Goal: Complete application form

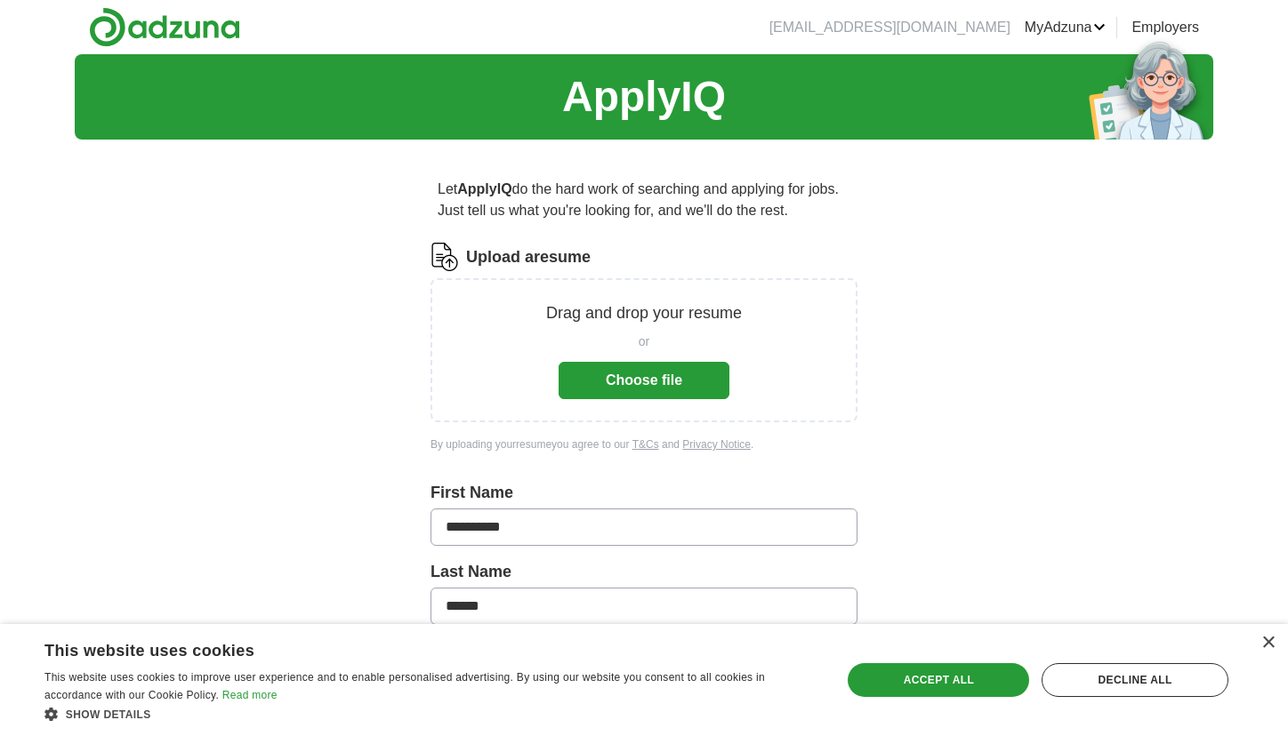
click at [690, 387] on button "Choose file" at bounding box center [643, 380] width 171 height 37
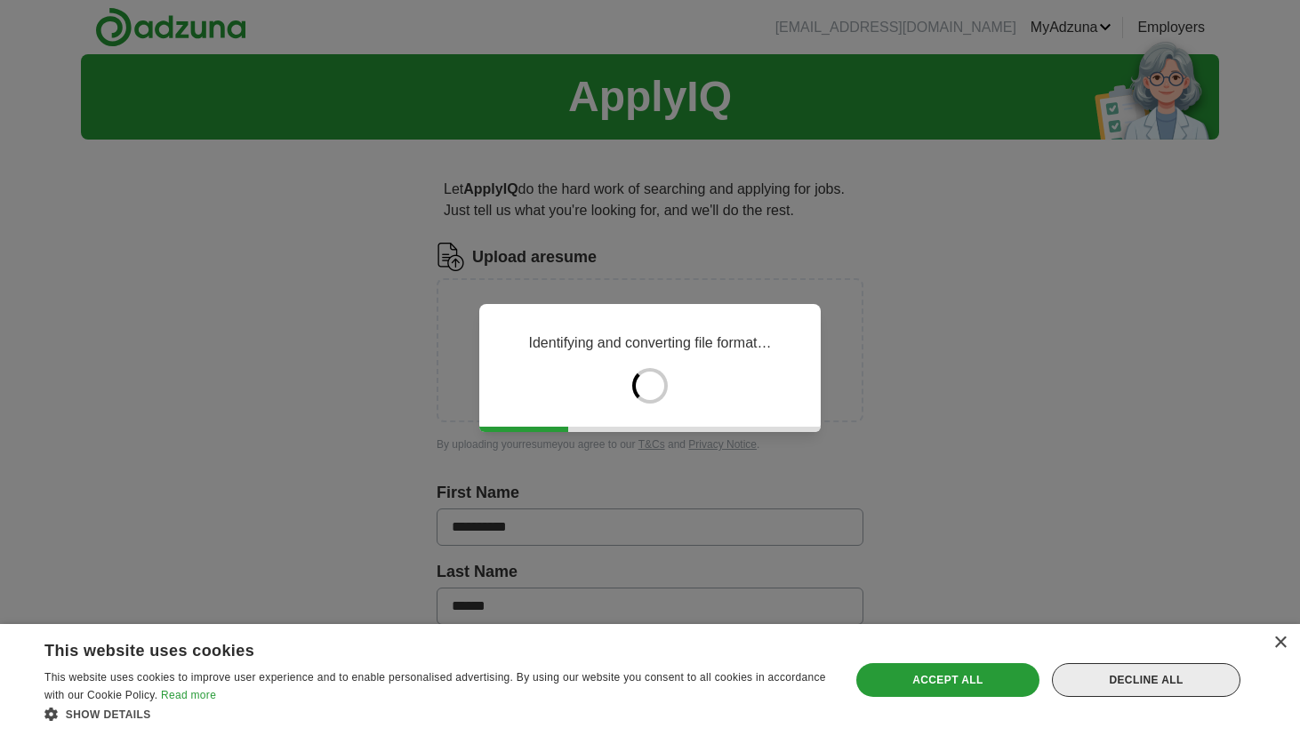
click at [1215, 679] on div "Decline all" at bounding box center [1146, 680] width 189 height 34
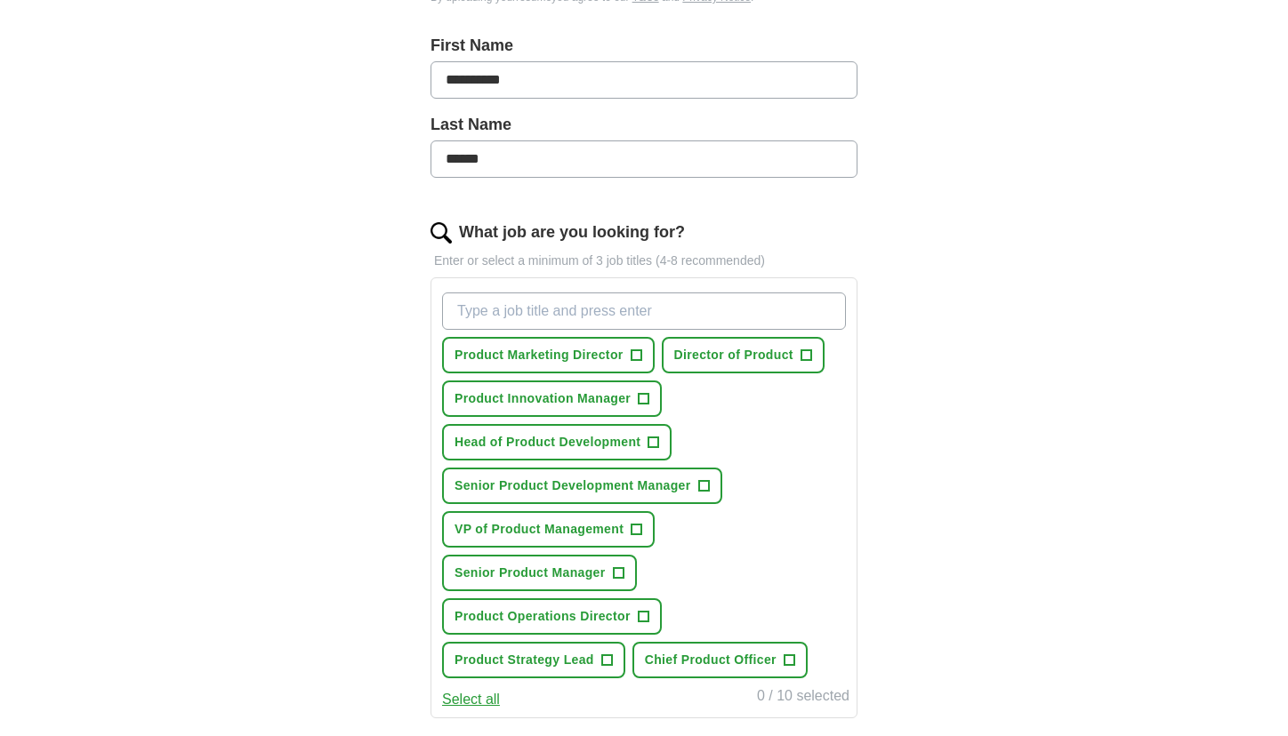
scroll to position [380, 0]
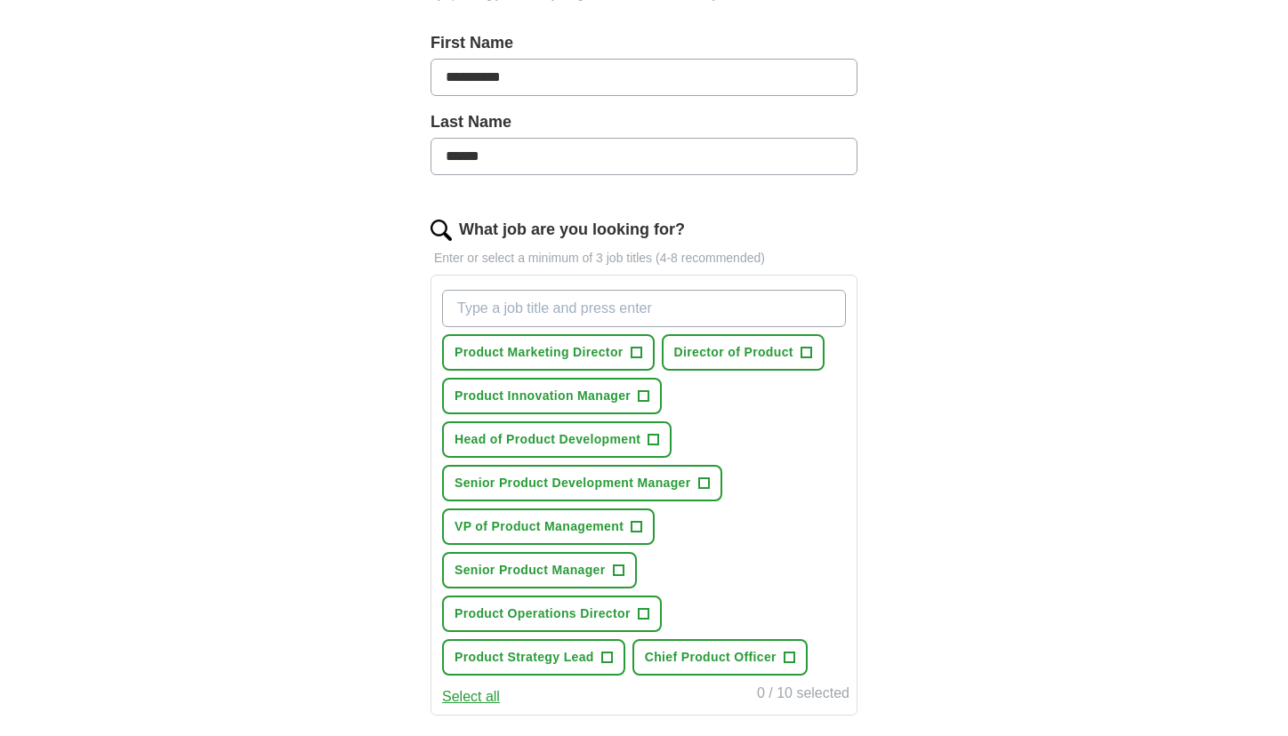
click at [810, 354] on span "+" at bounding box center [805, 353] width 11 height 14
click at [663, 438] on button "Head of Product Development +" at bounding box center [556, 440] width 229 height 36
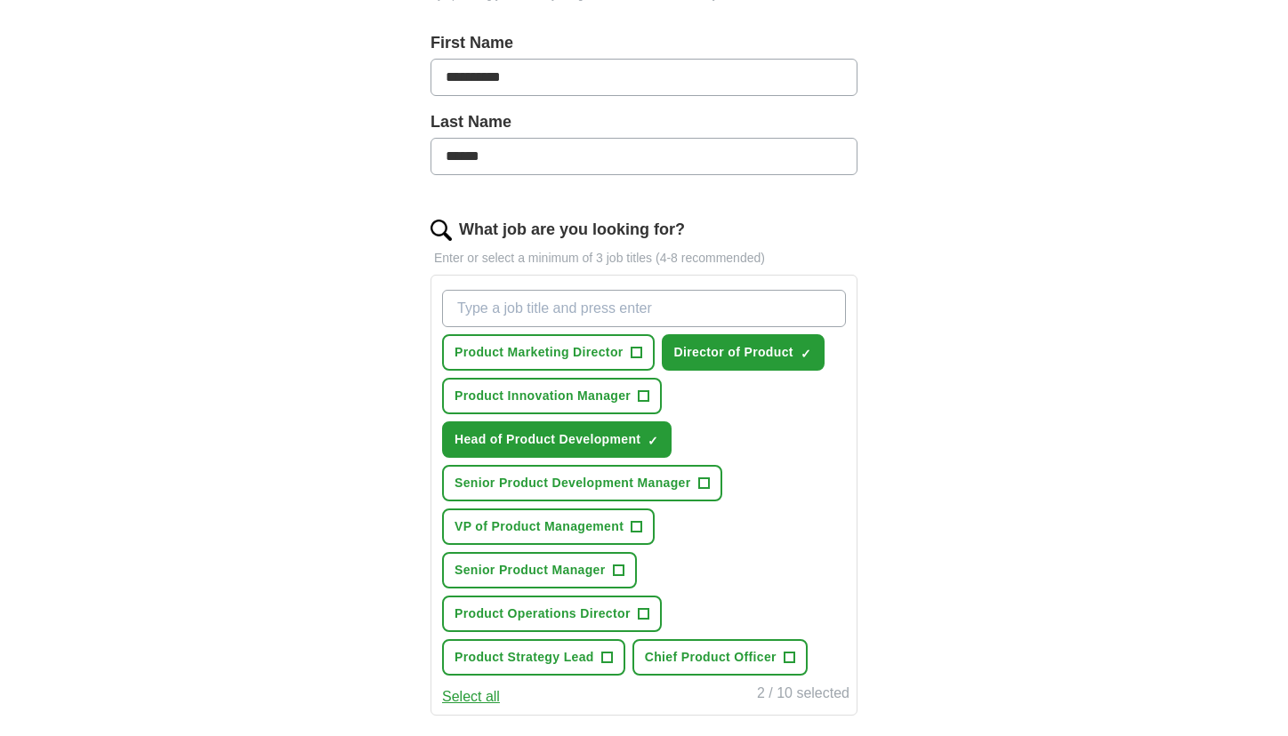
click at [642, 520] on span "+" at bounding box center [636, 527] width 11 height 14
click at [695, 485] on button "Senior Product Development Manager +" at bounding box center [582, 483] width 280 height 36
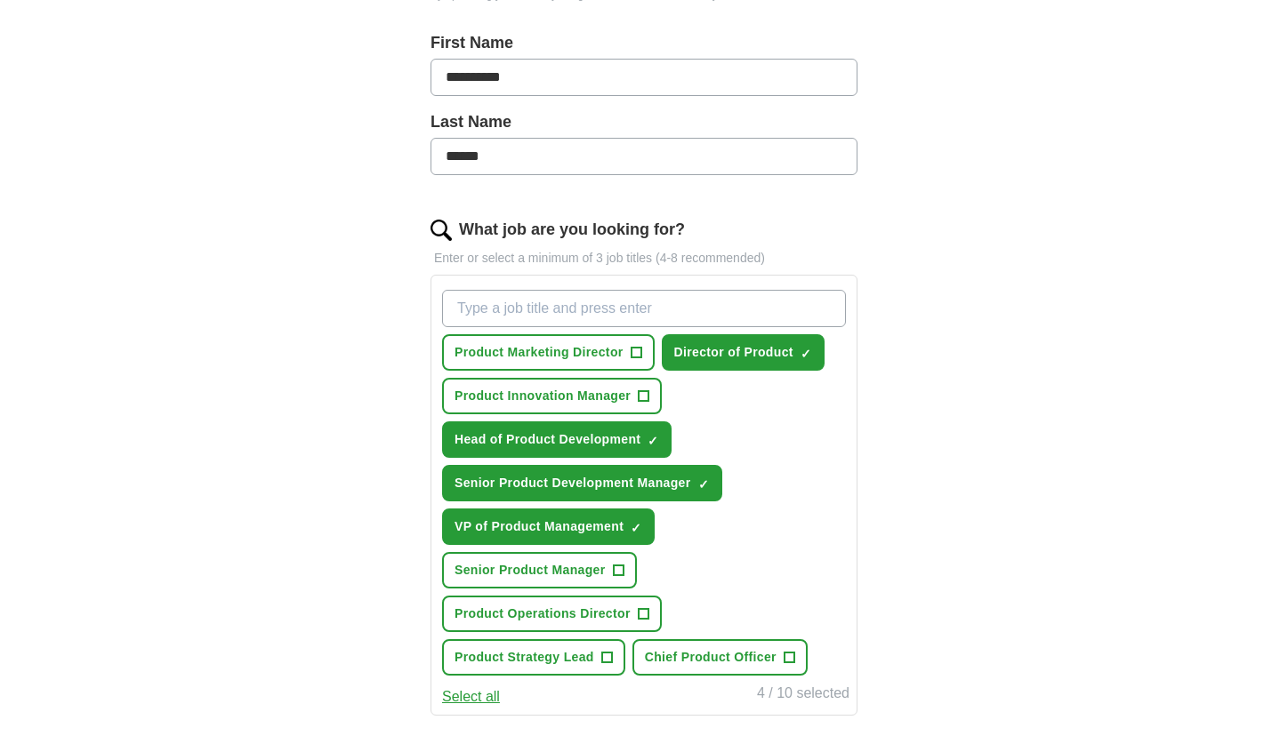
click at [617, 567] on span "+" at bounding box center [618, 571] width 11 height 14
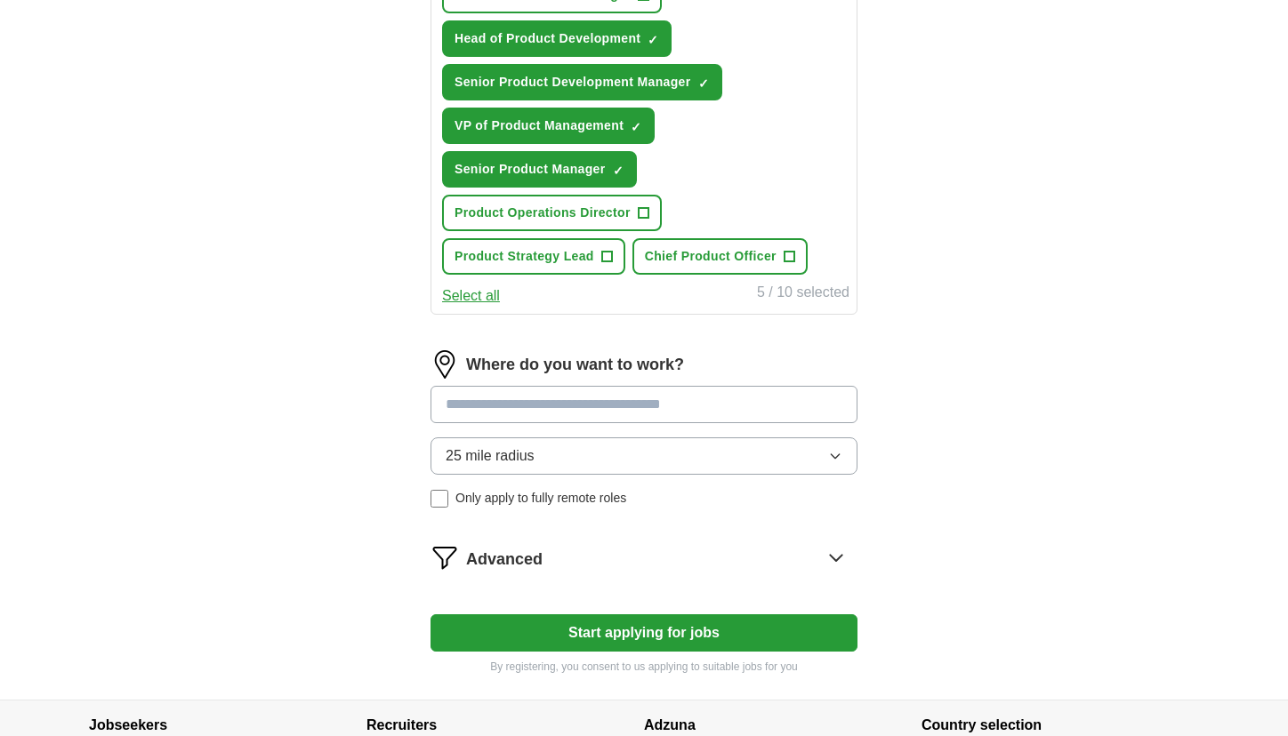
scroll to position [795, 0]
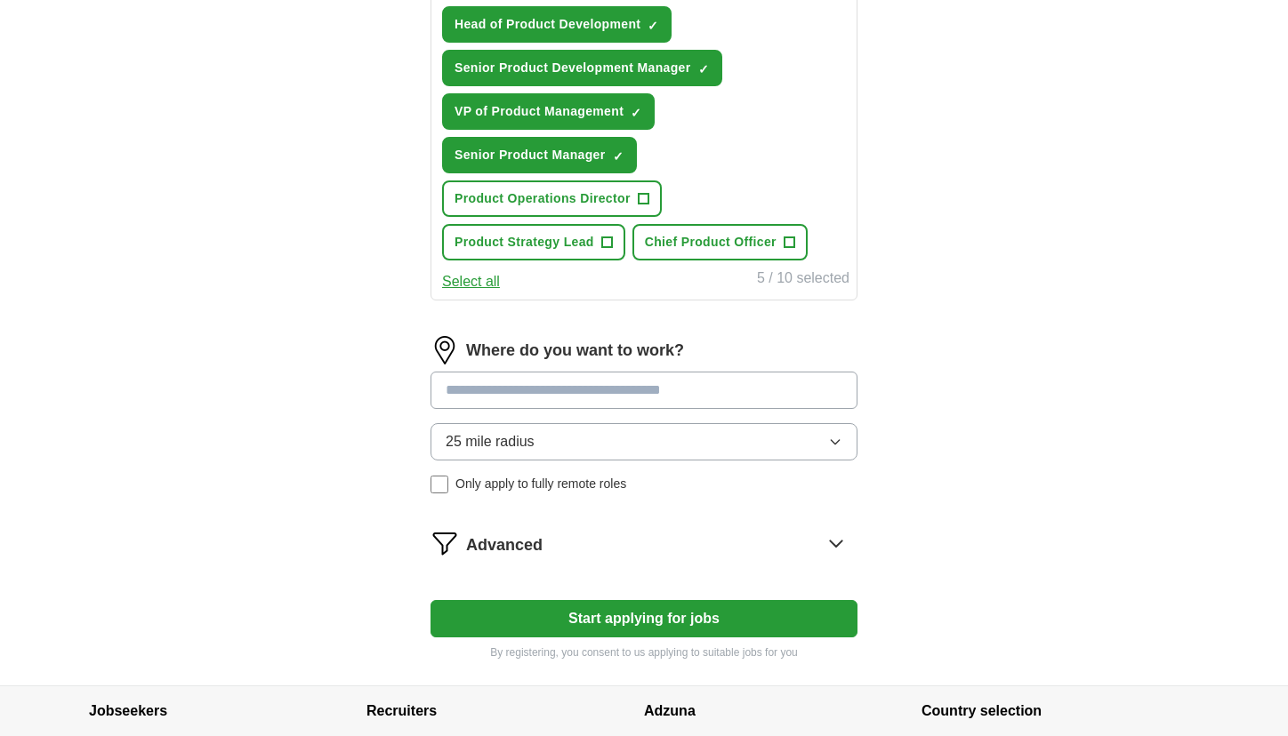
click at [715, 392] on input at bounding box center [643, 390] width 427 height 37
type input "*"
type input "***"
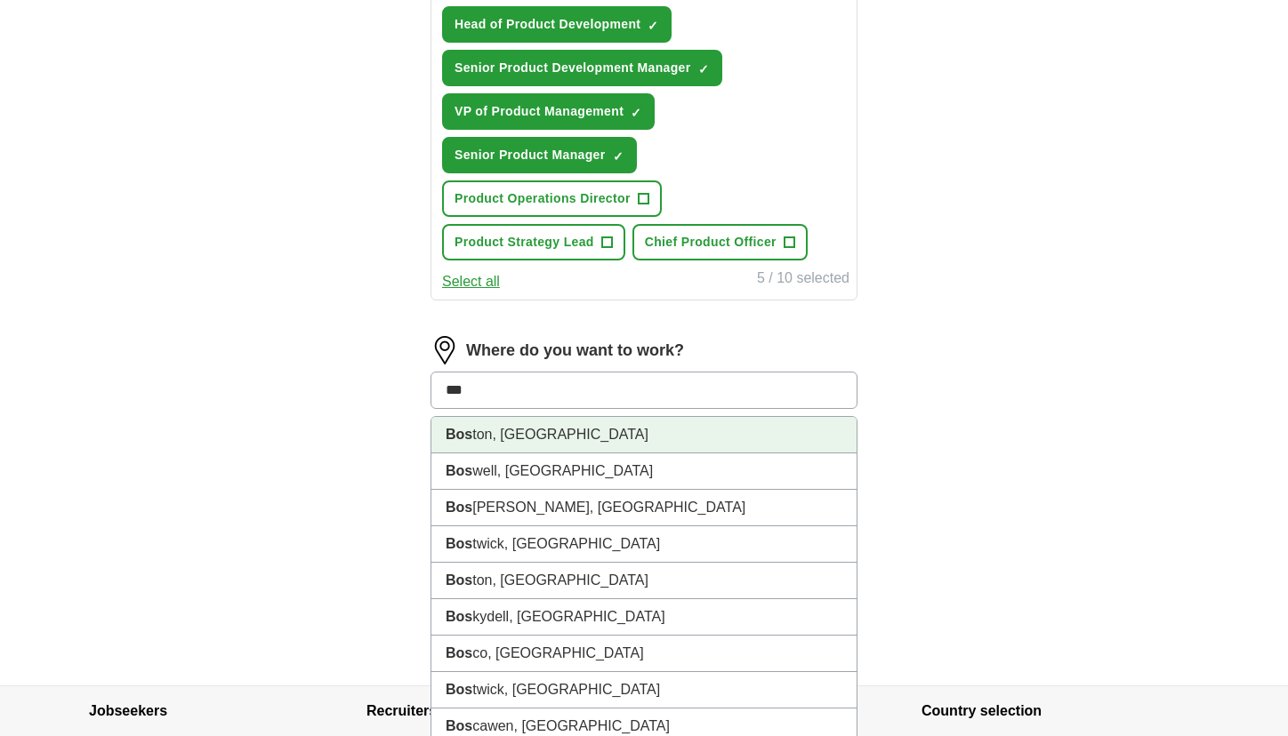
click at [631, 446] on li "Bos ton, MA" at bounding box center [643, 435] width 425 height 36
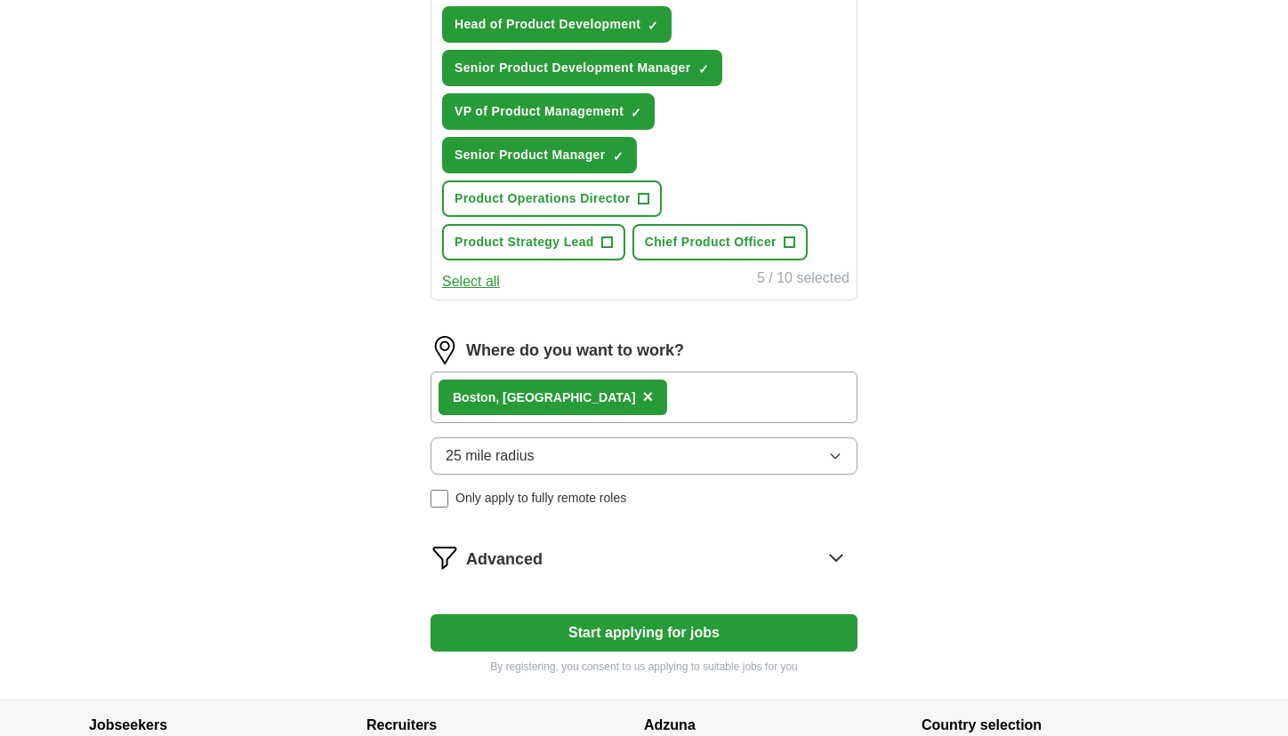
click at [630, 398] on div "Bos ton, MA ×" at bounding box center [643, 398] width 427 height 52
click at [597, 387] on div "Bos ton, MA ×" at bounding box center [643, 398] width 427 height 52
click at [530, 446] on span "25 mile radius" at bounding box center [490, 456] width 89 height 21
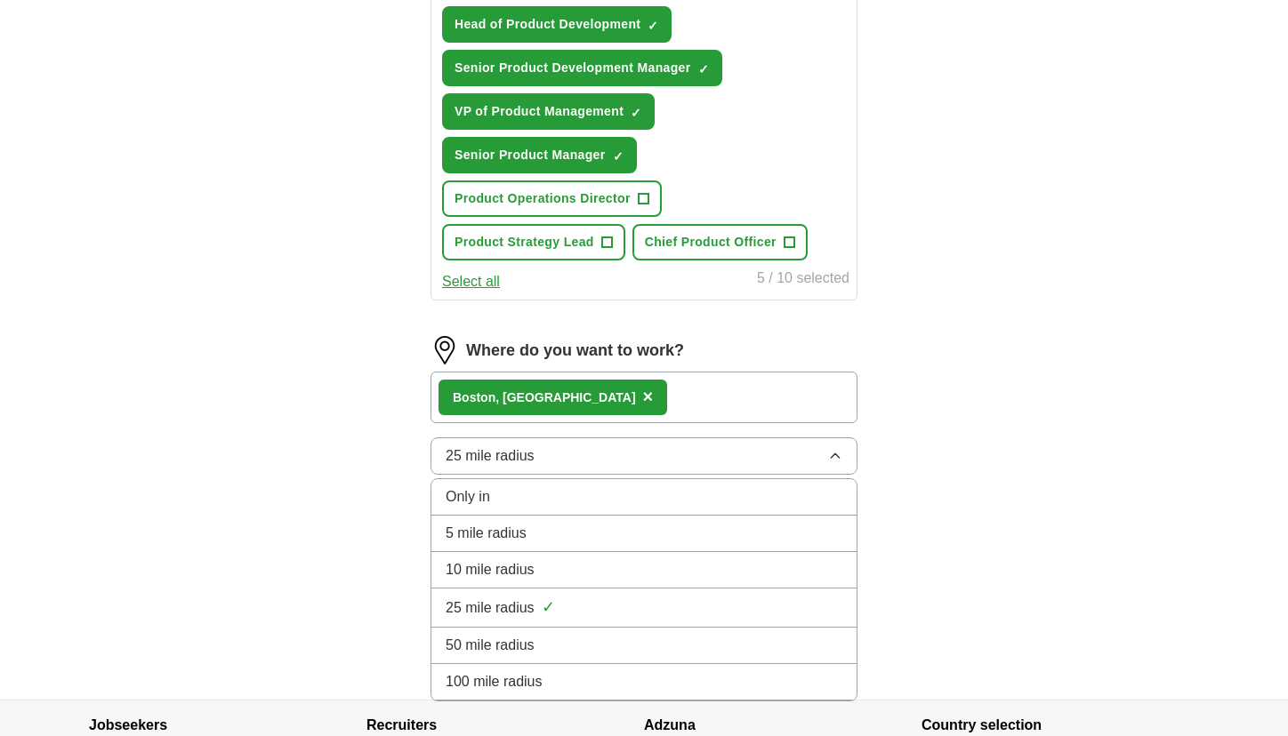
click at [539, 671] on span "100 mile radius" at bounding box center [494, 681] width 97 height 21
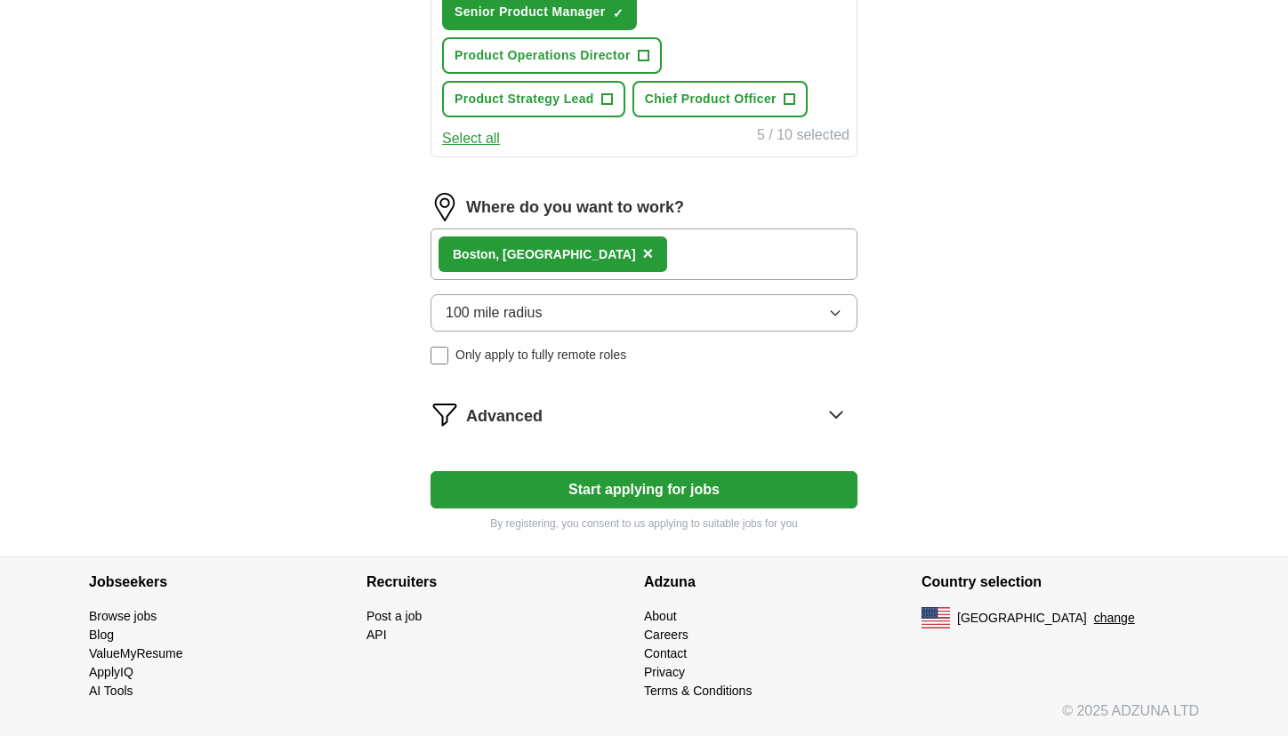
scroll to position [938, 0]
click at [625, 254] on div "Bos ton, MA ×" at bounding box center [643, 255] width 427 height 52
click at [839, 414] on icon at bounding box center [836, 415] width 12 height 6
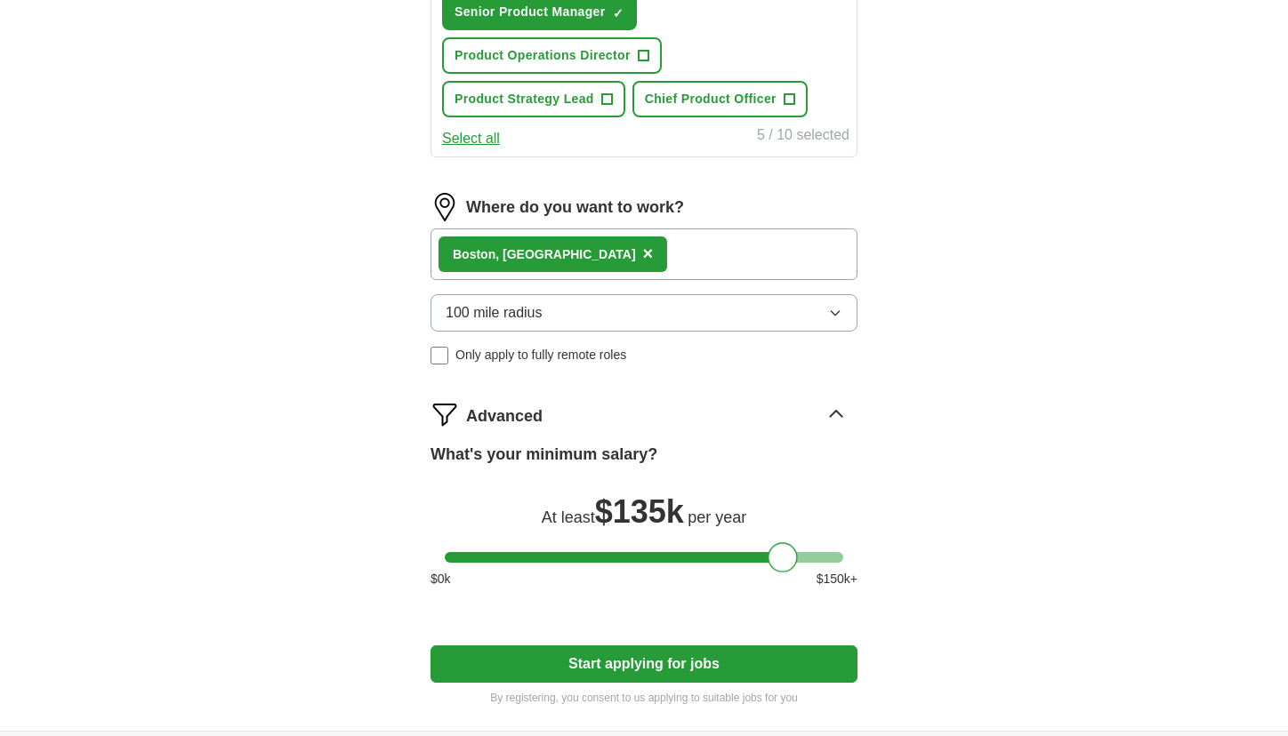
drag, startPoint x: 470, startPoint y: 557, endPoint x: 792, endPoint y: 558, distance: 321.9
click at [792, 558] on div at bounding box center [782, 557] width 30 height 30
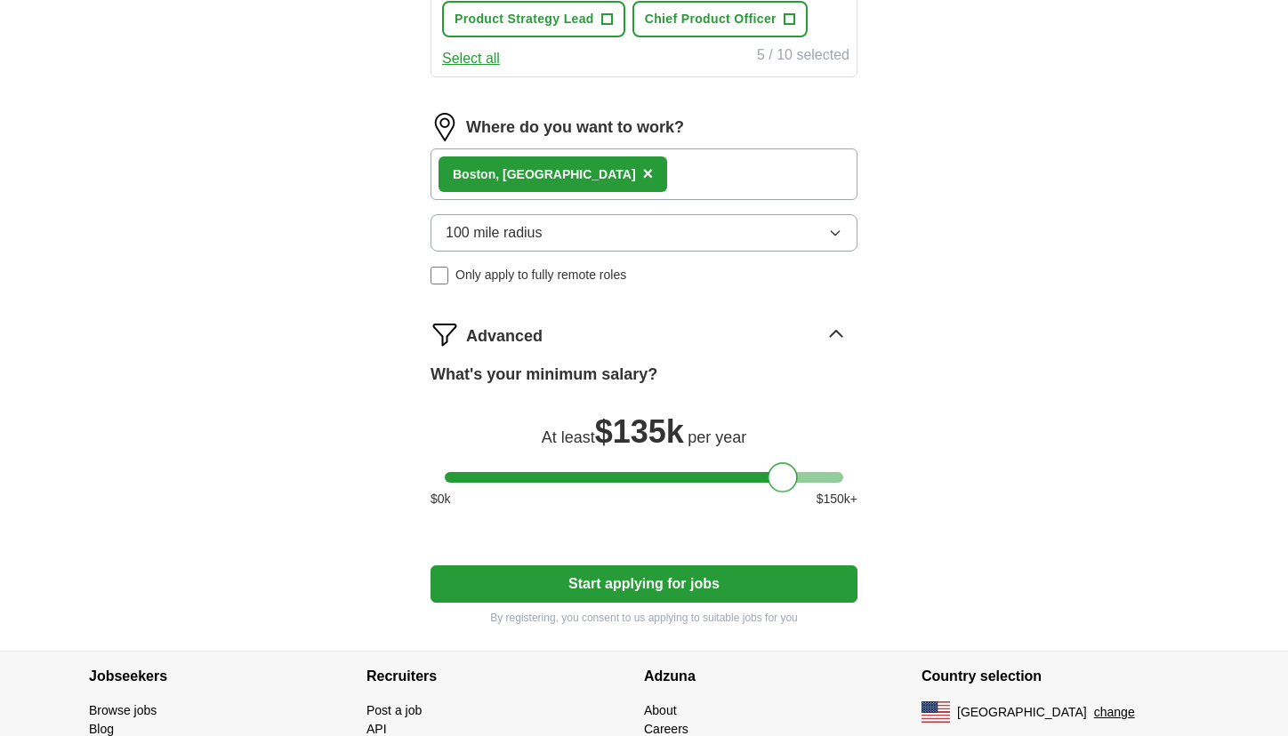
scroll to position [1018, 0]
click at [796, 586] on button "Start applying for jobs" at bounding box center [643, 584] width 427 height 37
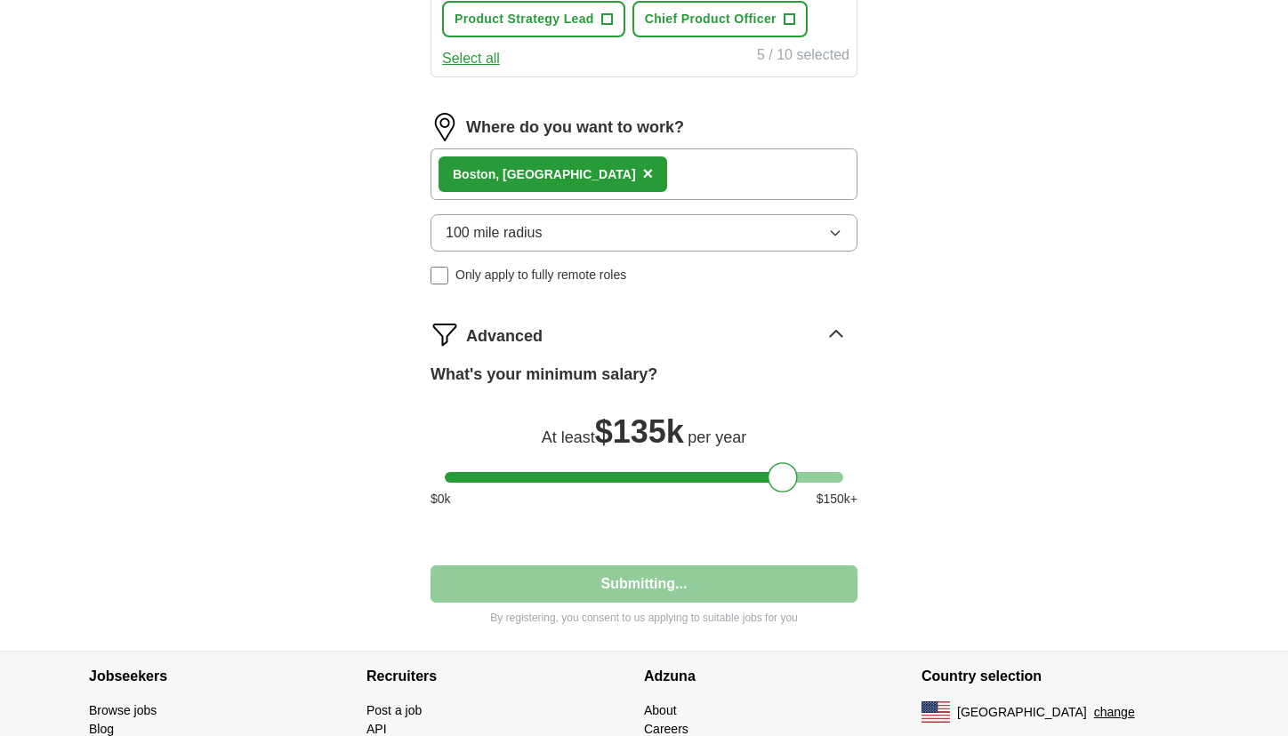
select select "**"
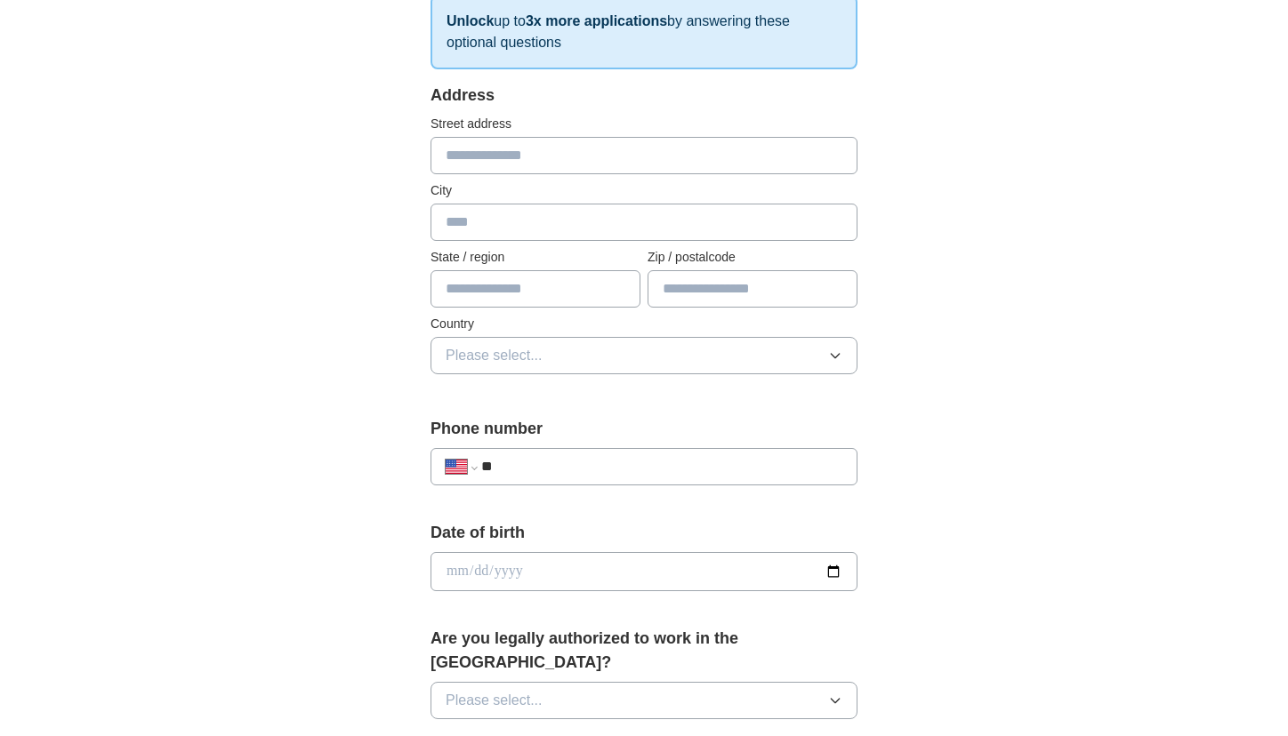
scroll to position [160, 0]
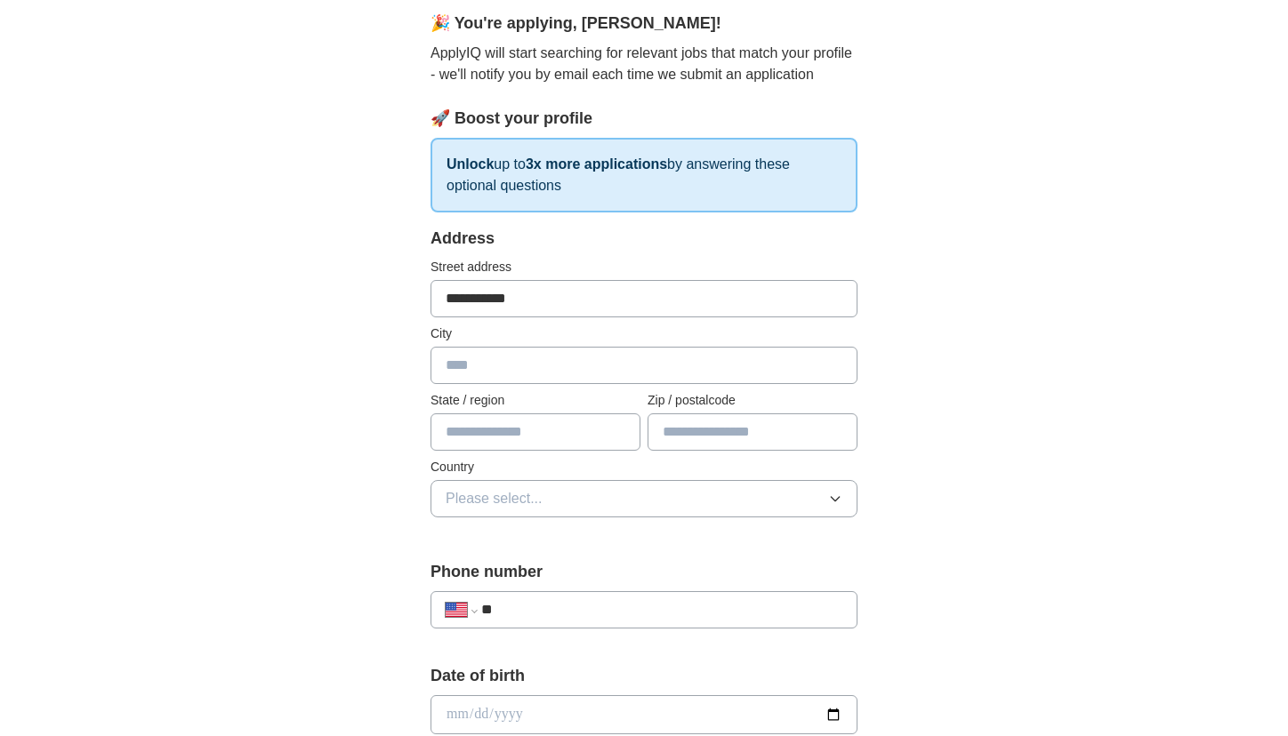
type input "**********"
type input "******"
type input "*****"
click at [494, 425] on input "text" at bounding box center [535, 432] width 210 height 37
type input "**********"
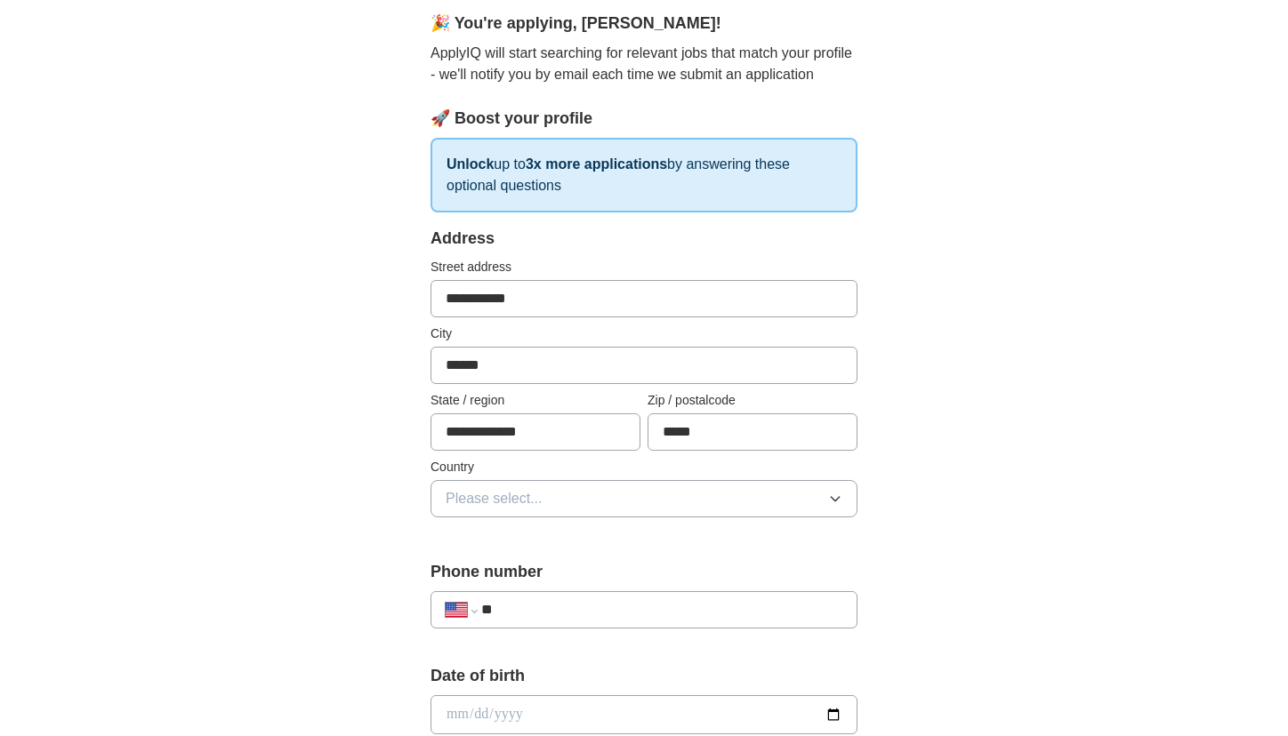
click at [480, 504] on span "Please select..." at bounding box center [494, 498] width 97 height 21
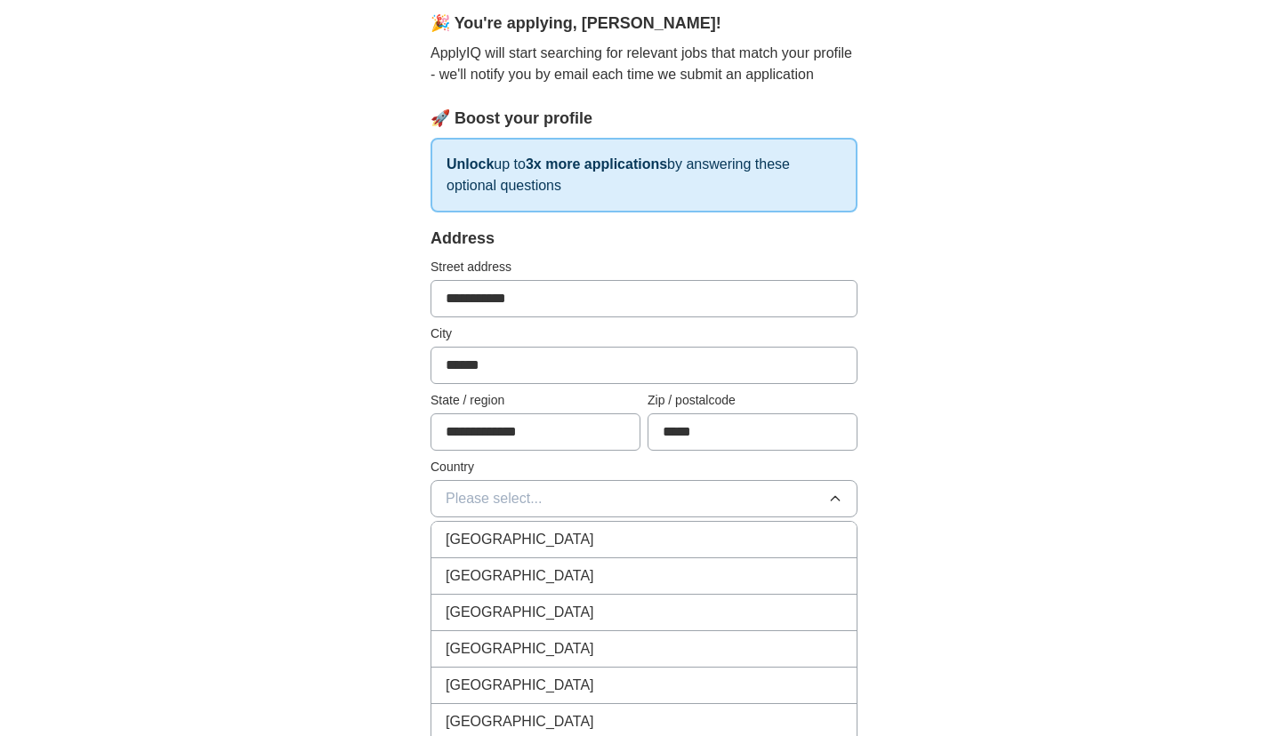
click at [485, 570] on span "United States" at bounding box center [520, 576] width 149 height 21
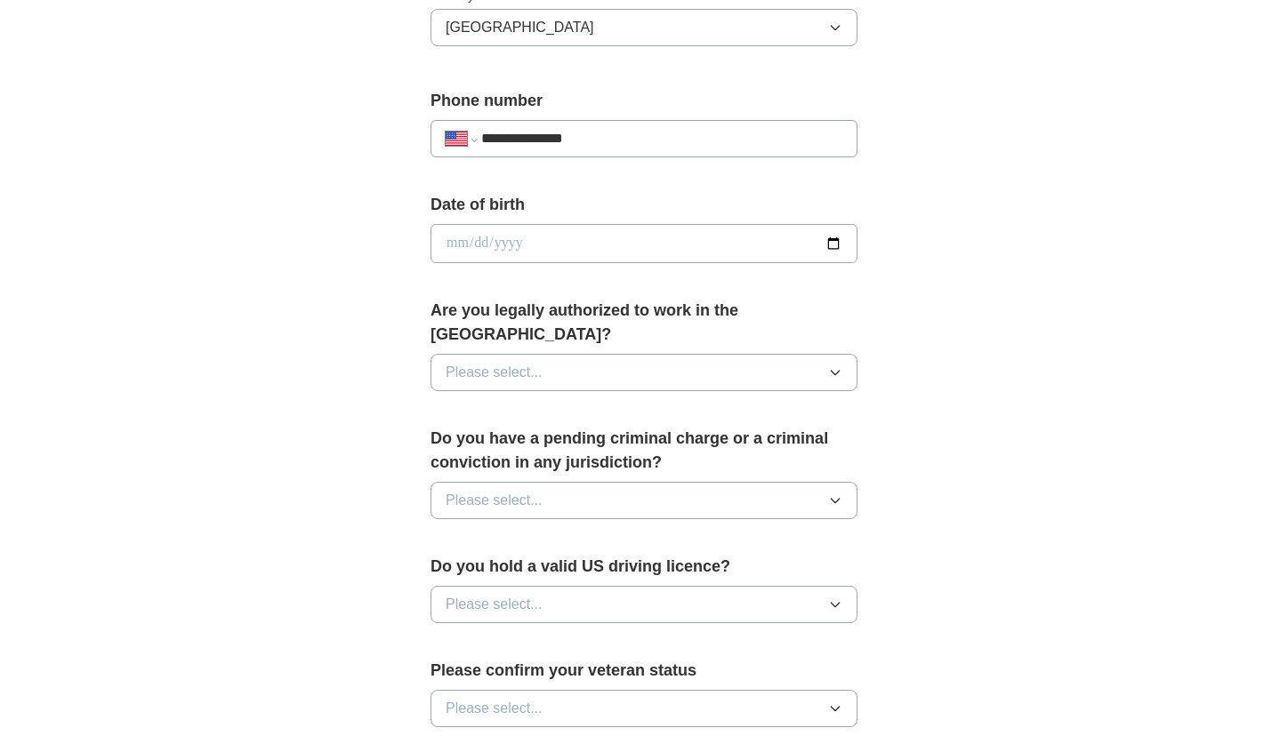
scroll to position [642, 0]
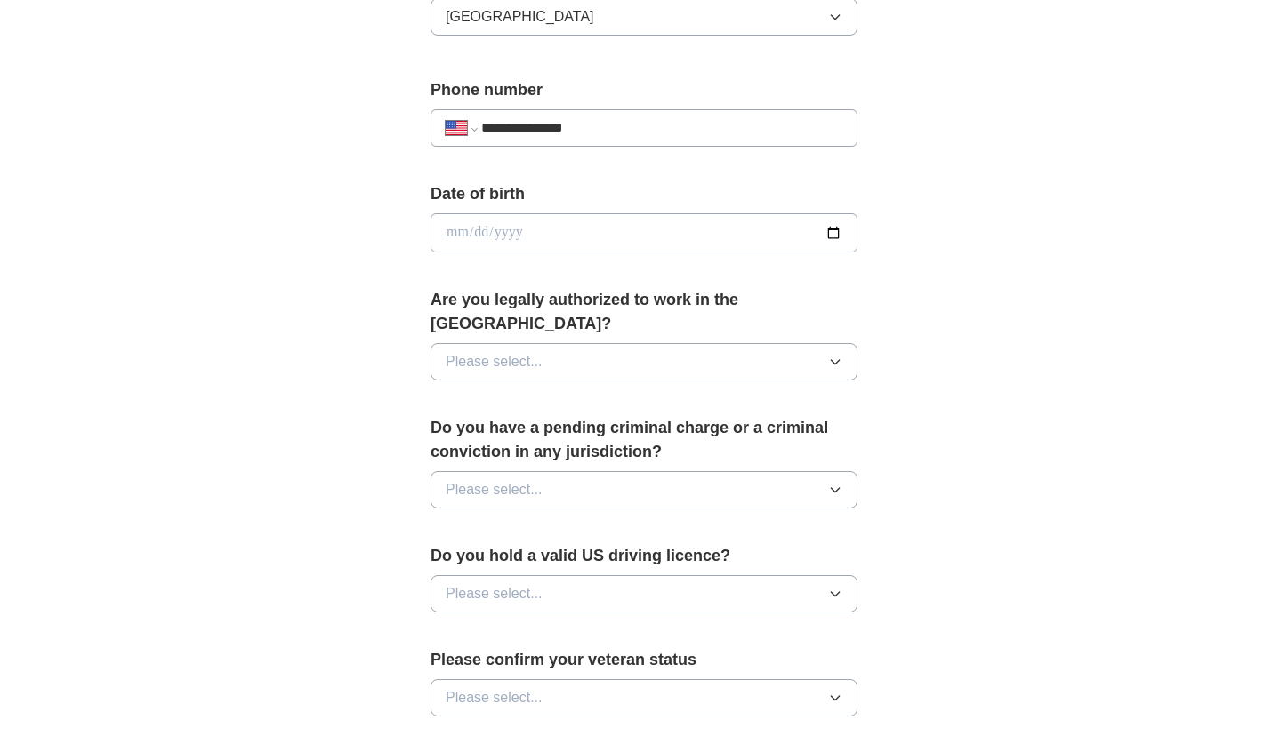
type input "**********"
click at [706, 356] on button "Please select..." at bounding box center [643, 361] width 427 height 37
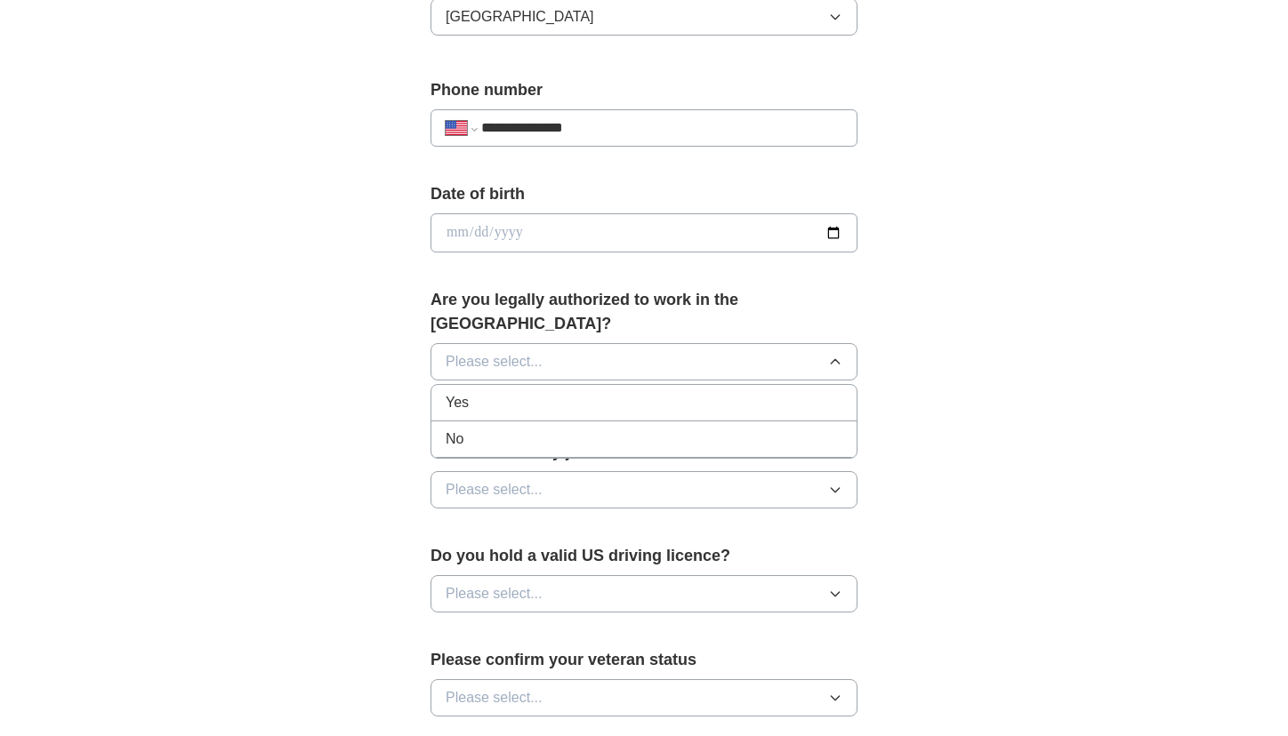
click at [692, 392] on div "Yes" at bounding box center [644, 402] width 397 height 21
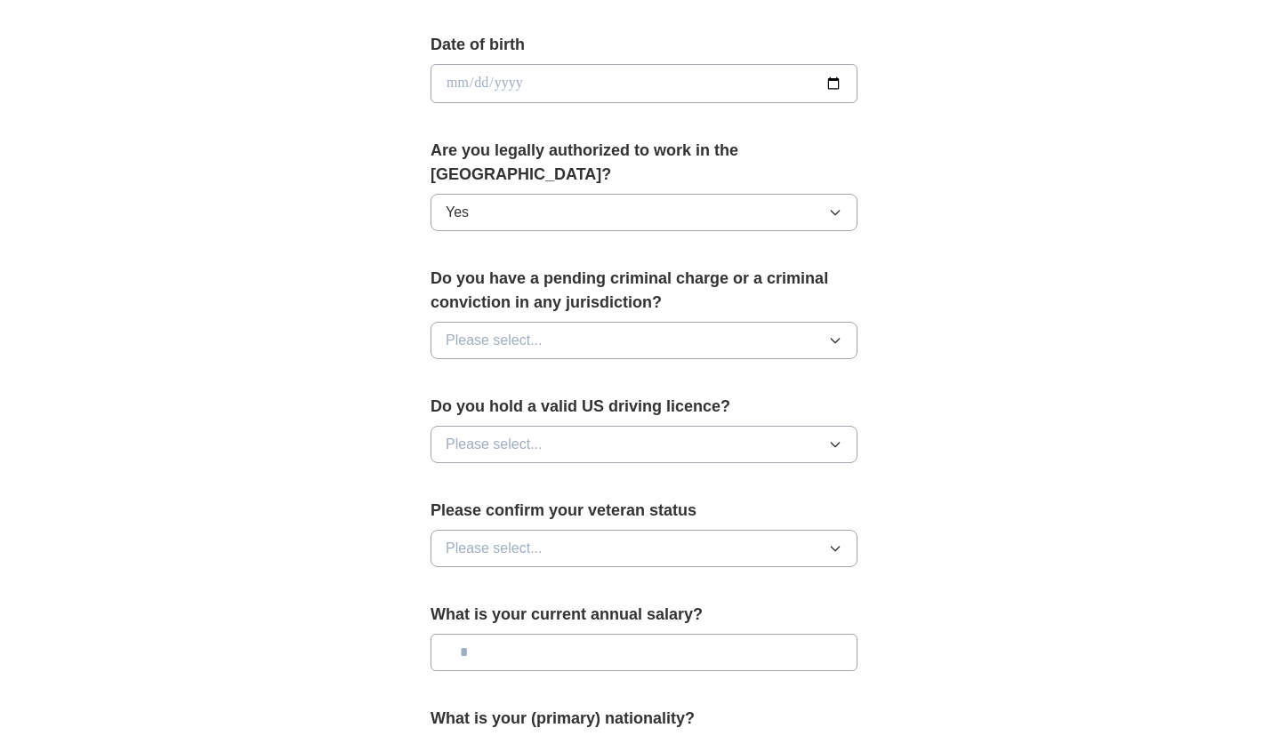
scroll to position [811, 0]
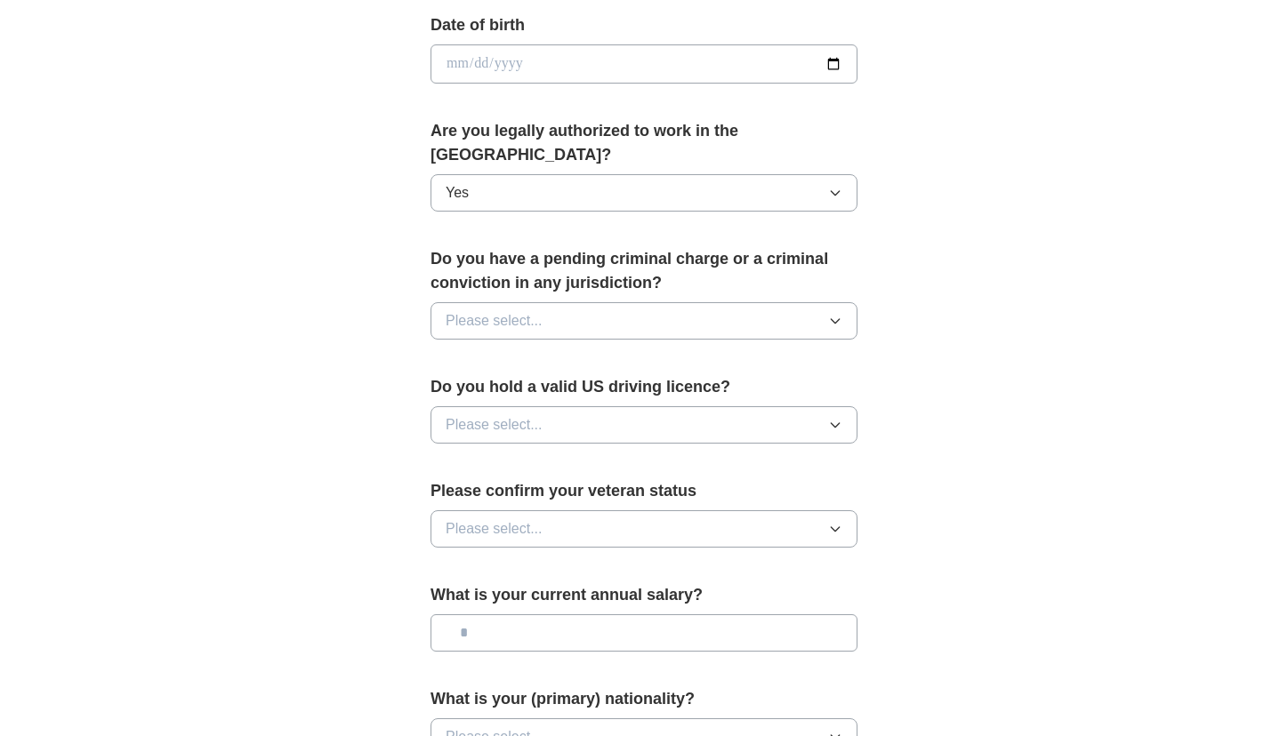
click at [791, 302] on button "Please select..." at bounding box center [643, 320] width 427 height 37
click at [774, 381] on li "No" at bounding box center [643, 399] width 425 height 36
click at [723, 406] on button "Please select..." at bounding box center [643, 424] width 427 height 37
click at [707, 448] on li "Yes" at bounding box center [643, 466] width 425 height 36
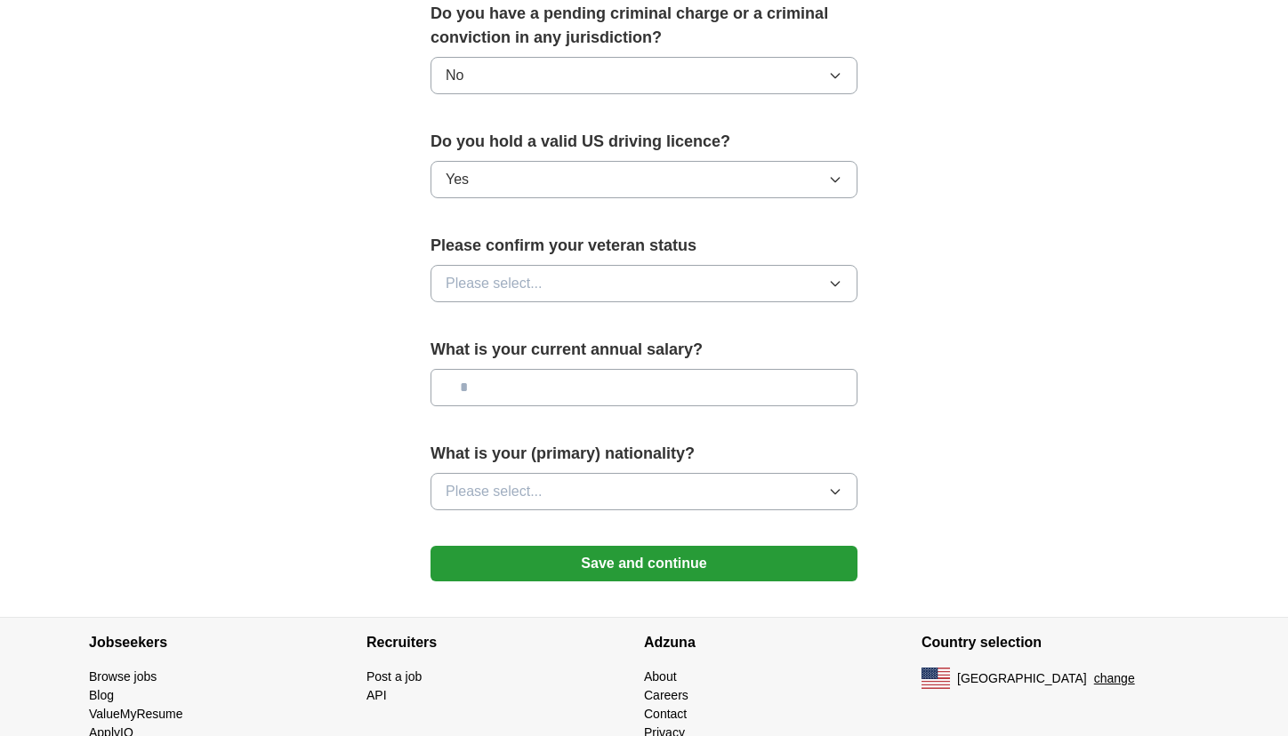
scroll to position [1064, 0]
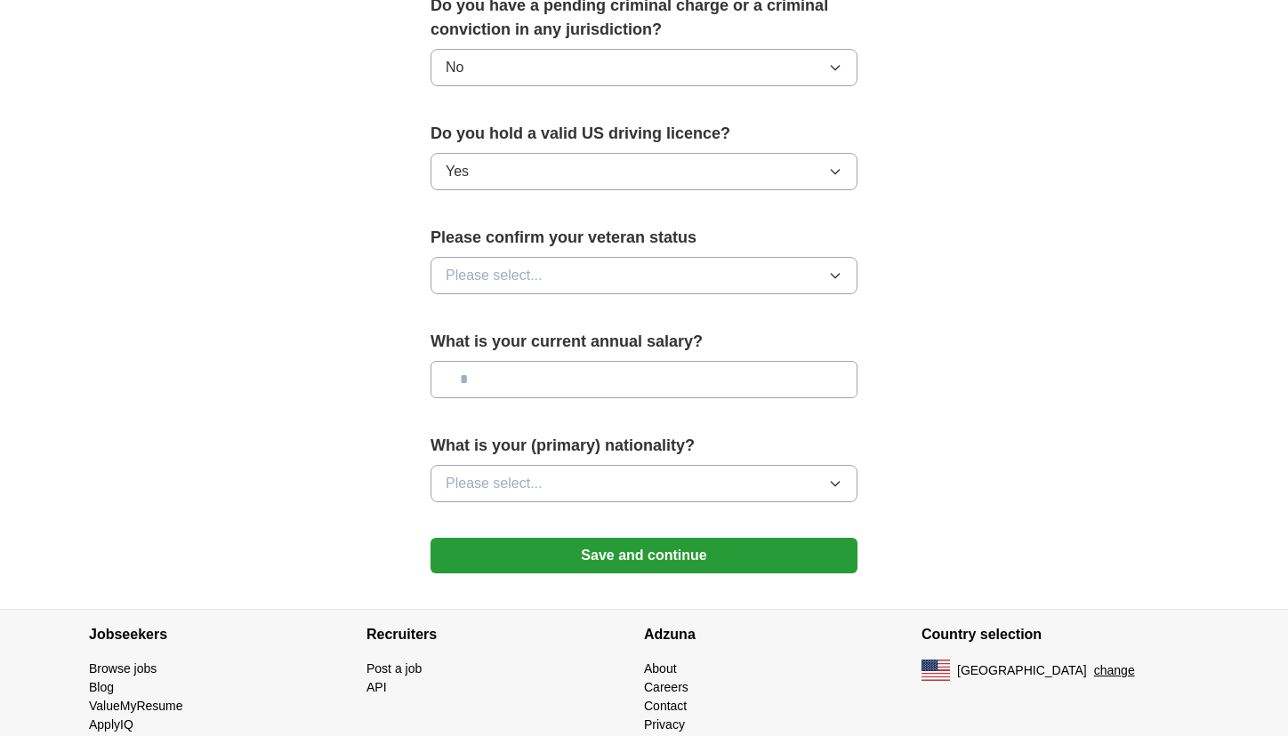
click at [738, 257] on button "Please select..." at bounding box center [643, 275] width 427 height 37
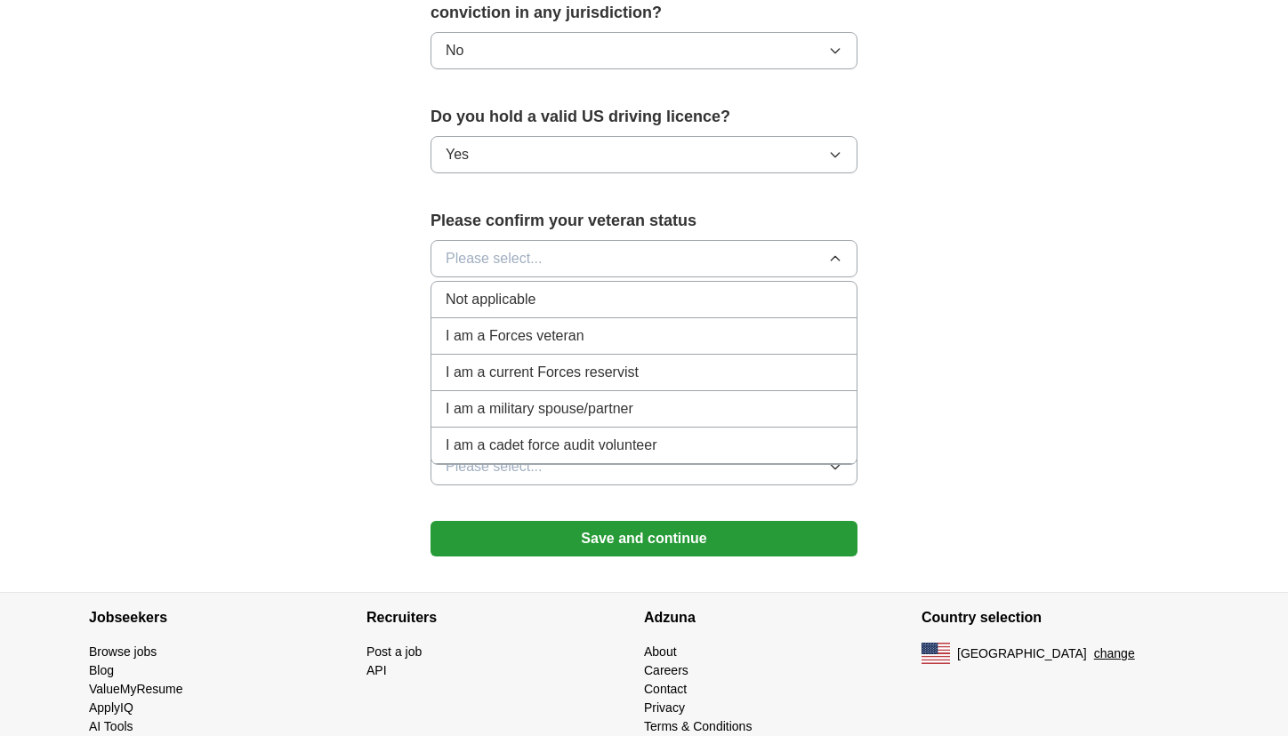
scroll to position [1088, 0]
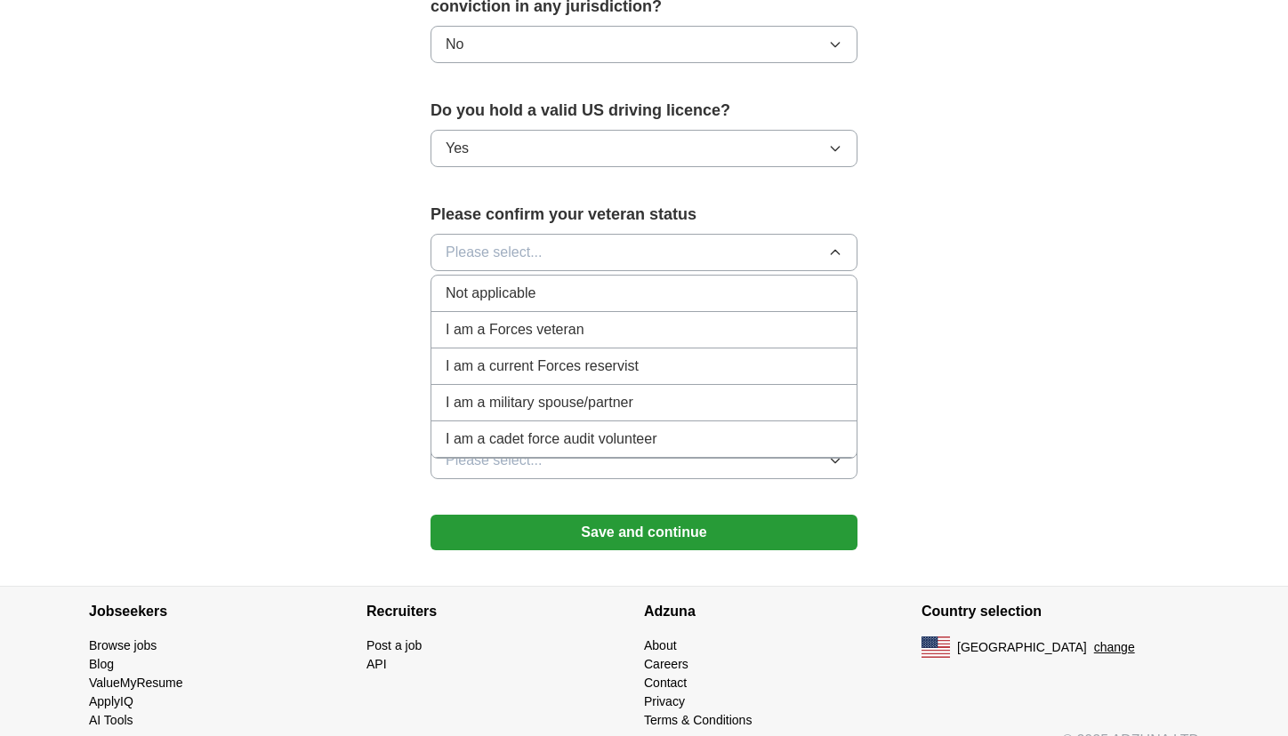
click at [678, 287] on li "Not applicable" at bounding box center [643, 294] width 425 height 36
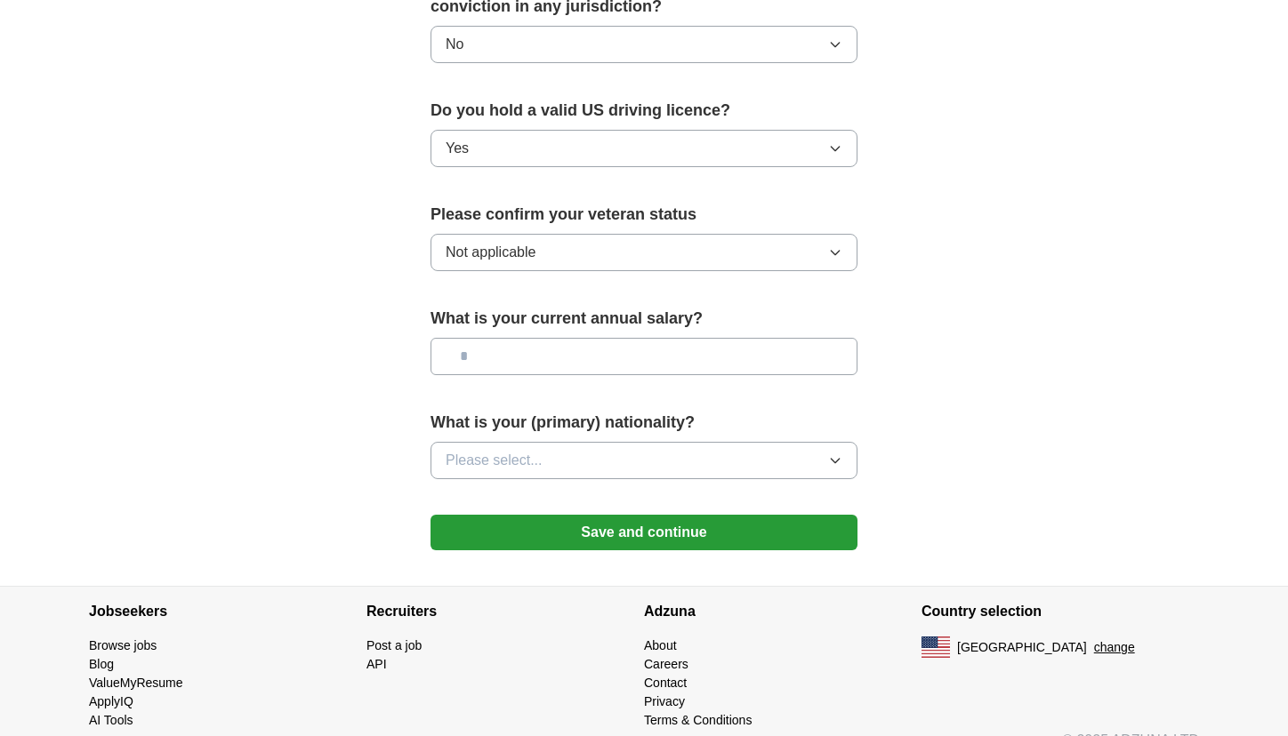
click at [637, 341] on input "text" at bounding box center [643, 356] width 427 height 37
type input "********"
click at [615, 515] on button "Save and continue" at bounding box center [643, 533] width 427 height 36
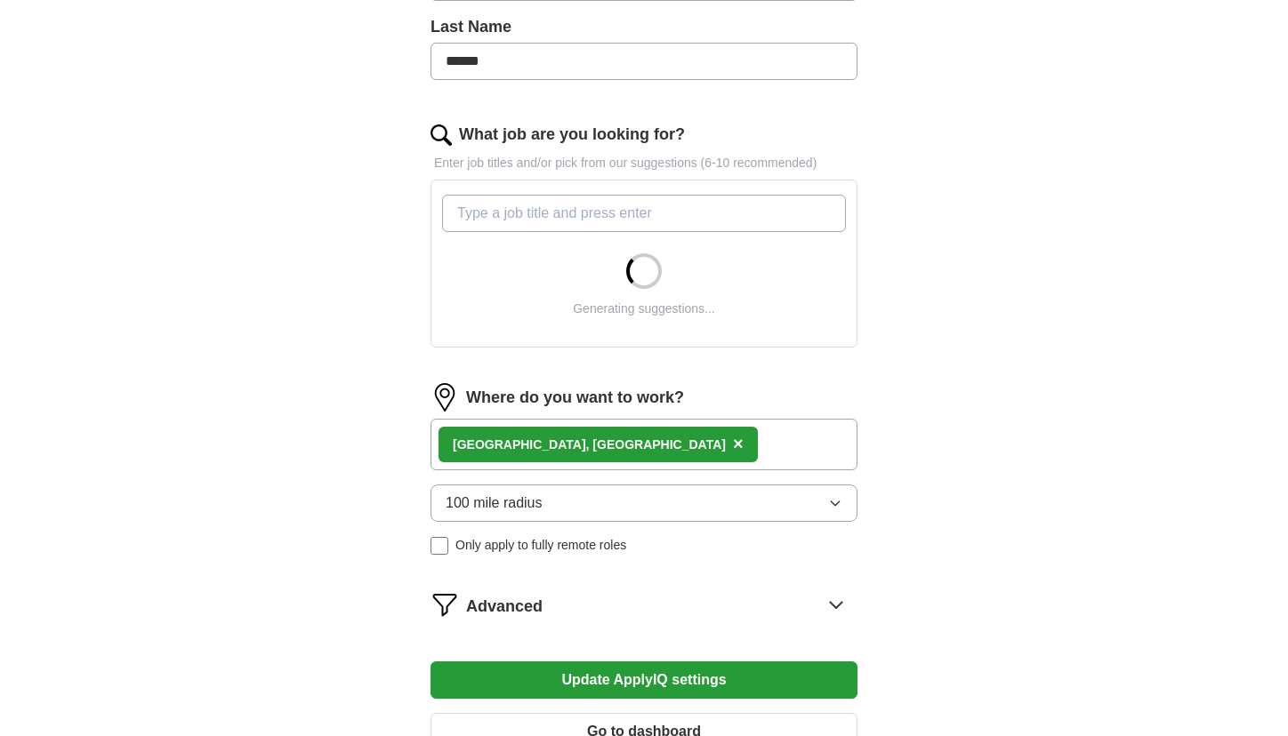
scroll to position [630, 0]
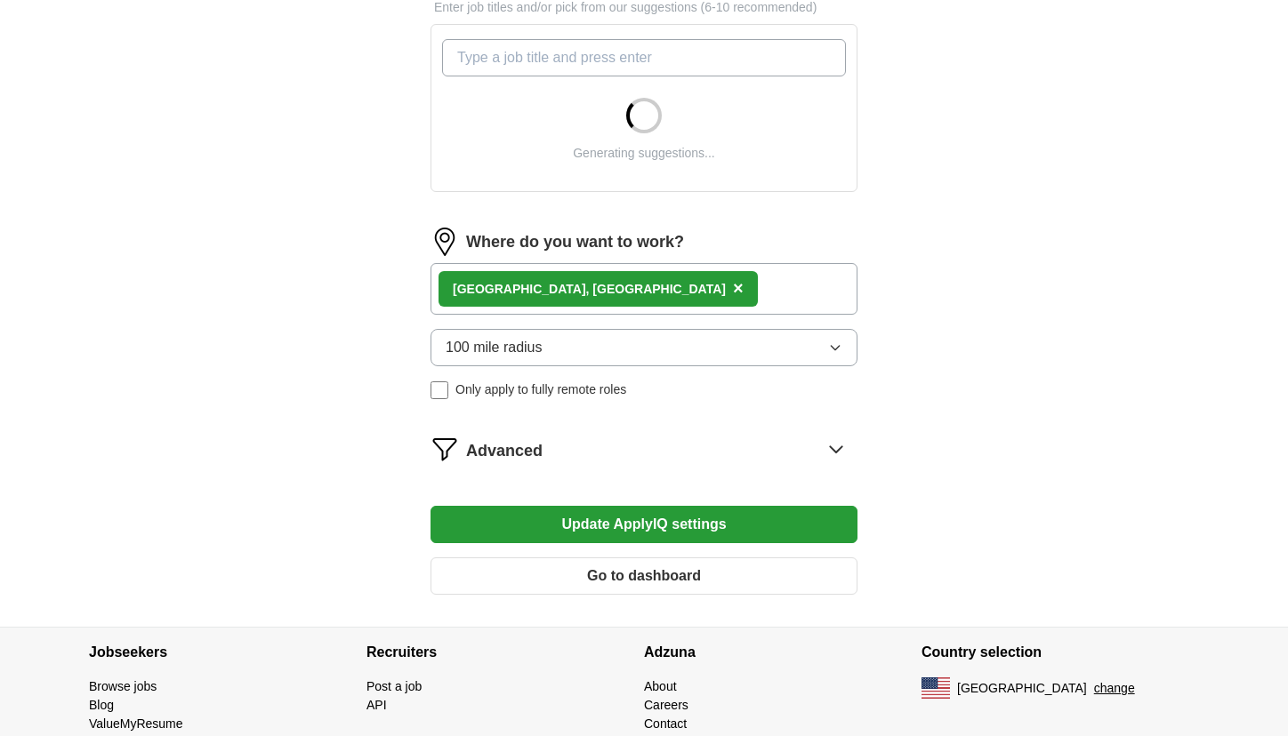
click at [572, 367] on div "100 mile radius Only apply to fully remote roles" at bounding box center [643, 364] width 427 height 70
click at [580, 356] on button "100 mile radius" at bounding box center [643, 347] width 427 height 37
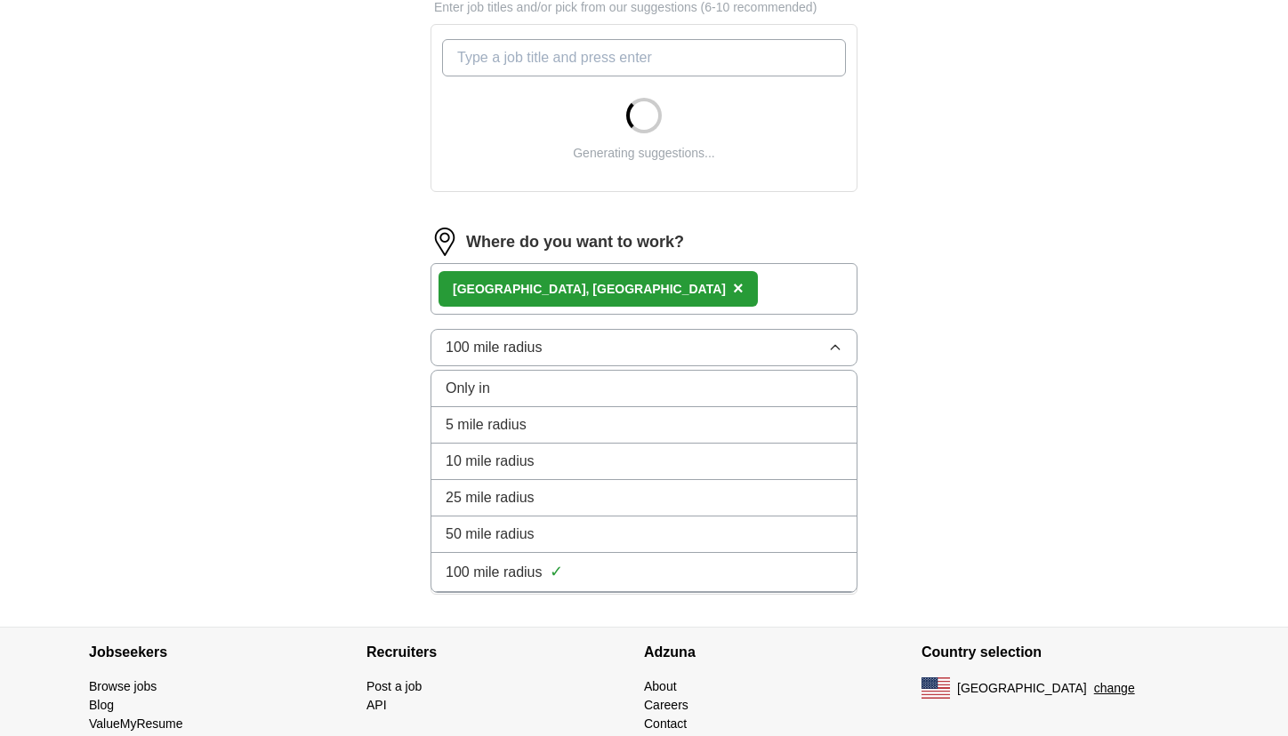
click at [580, 356] on button "100 mile radius" at bounding box center [643, 347] width 427 height 37
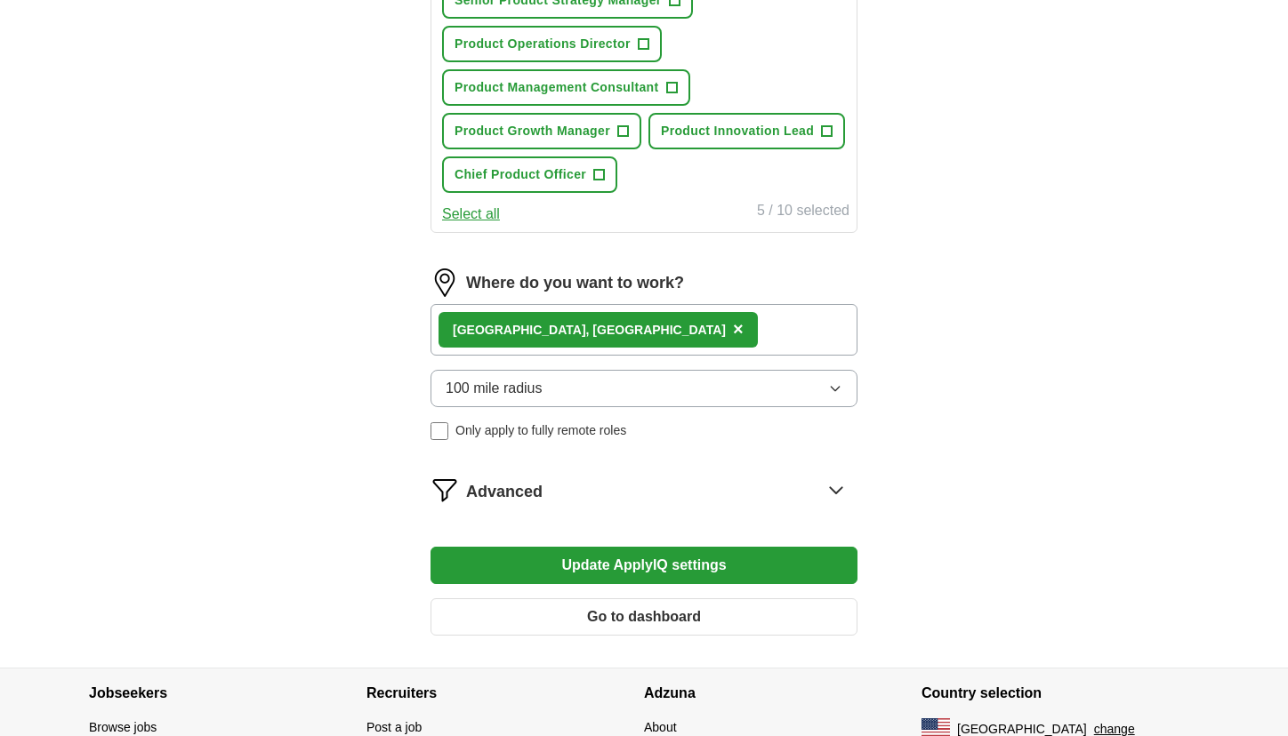
scroll to position [1051, 0]
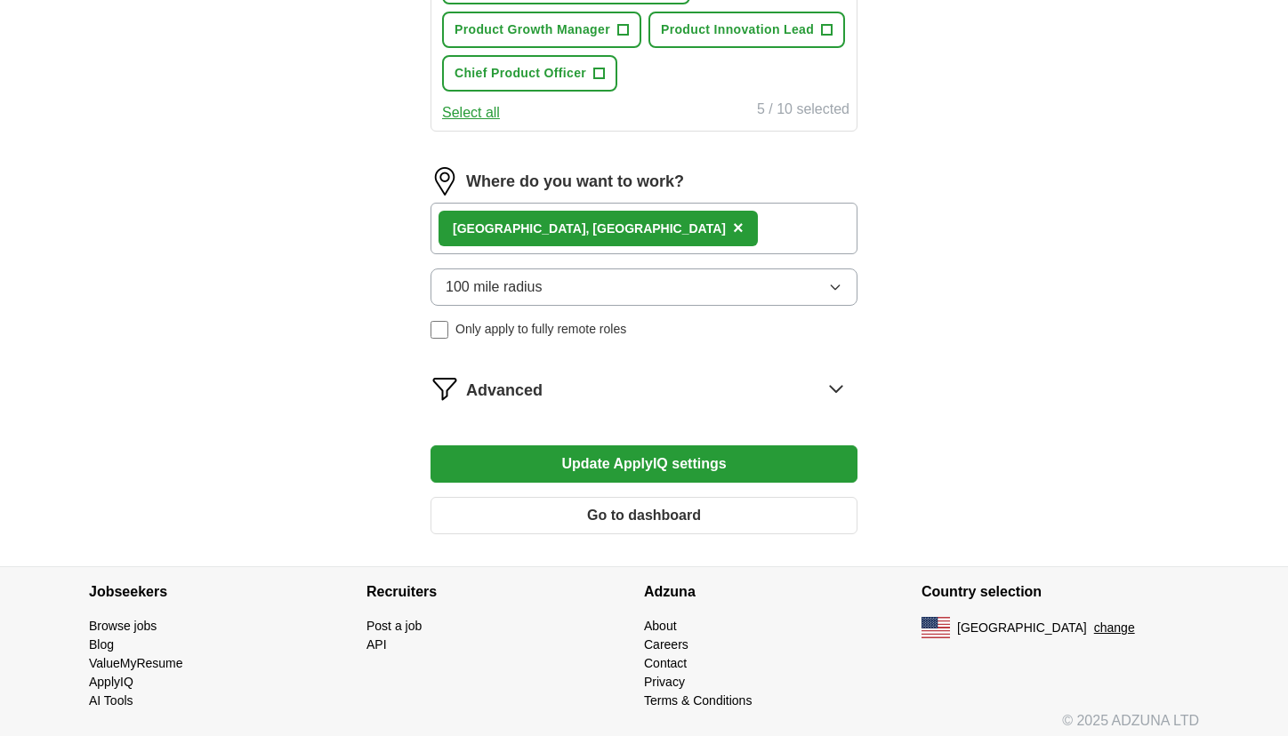
click at [839, 390] on icon at bounding box center [836, 388] width 28 height 28
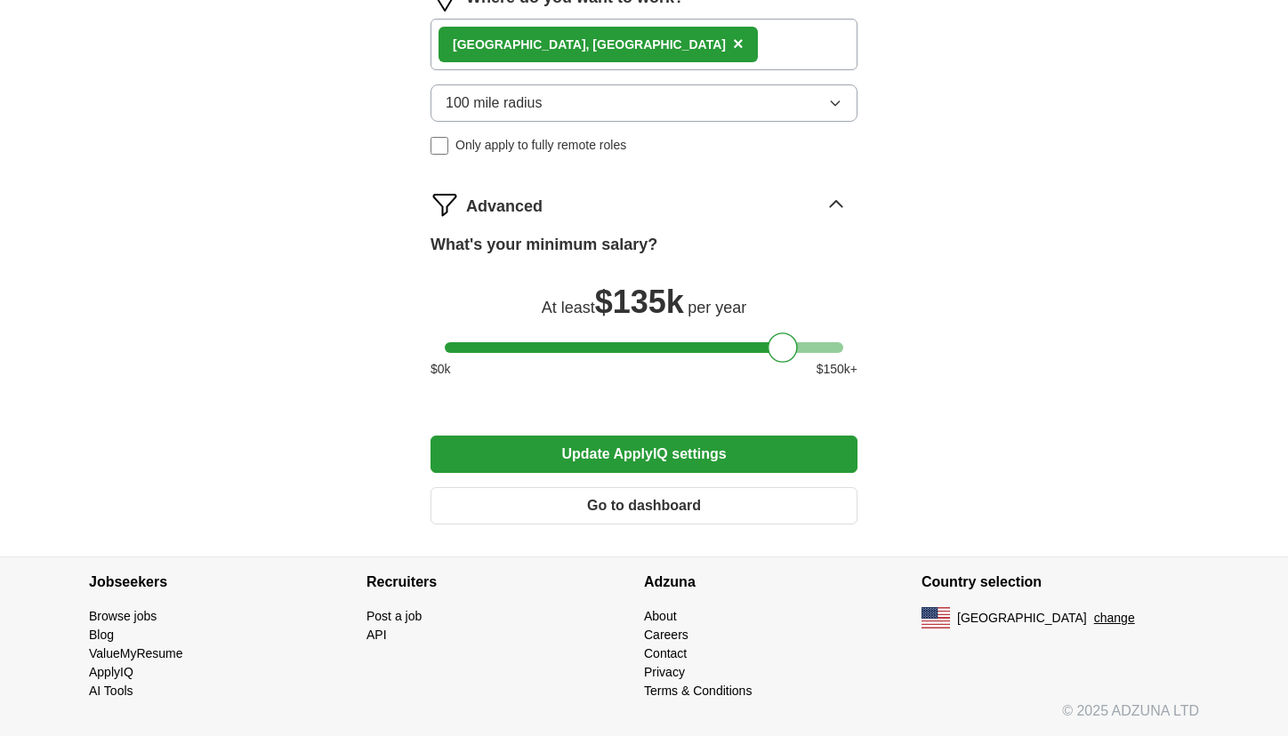
scroll to position [1235, 0]
